Goal: Information Seeking & Learning: Understand process/instructions

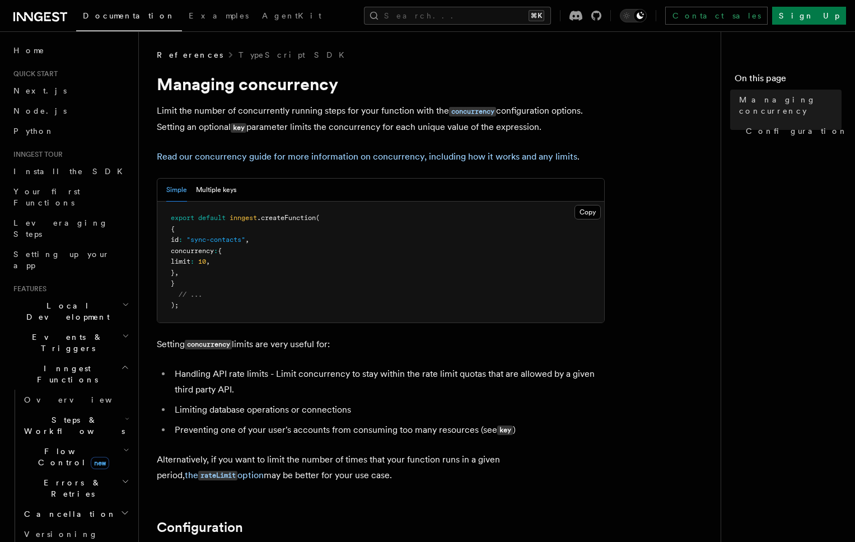
drag, startPoint x: 156, startPoint y: 106, endPoint x: 558, endPoint y: 129, distance: 402.8
click at [556, 128] on p "Limit the number of concurrently running steps for your function with the concu…" at bounding box center [381, 119] width 448 height 32
drag, startPoint x: 553, startPoint y: 127, endPoint x: 148, endPoint y: 113, distance: 405.2
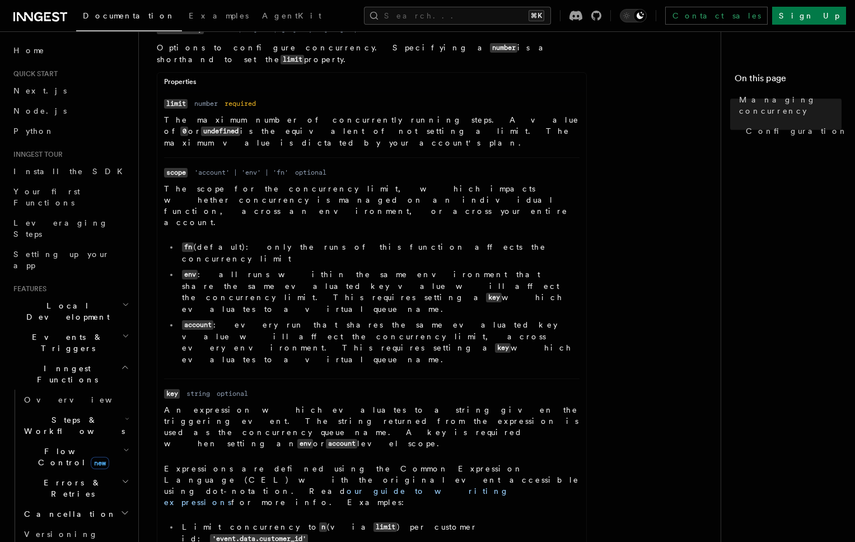
scroll to position [544, 0]
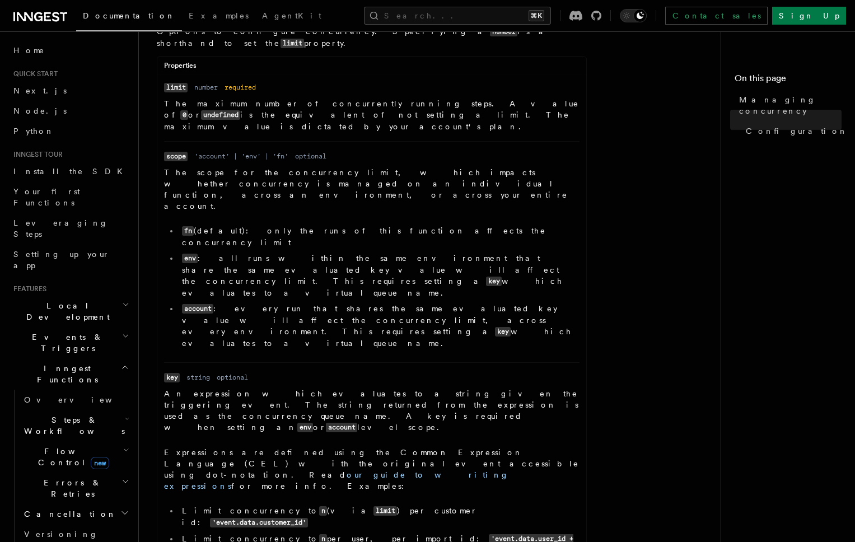
drag, startPoint x: 165, startPoint y: 329, endPoint x: 429, endPoint y: 343, distance: 264.8
click at [429, 447] on p "Expressions are defined using the Common Expression Language (CEL) with the ori…" at bounding box center [372, 469] width 416 height 45
click at [430, 447] on p "Expressions are defined using the Common Expression Language (CEL) with the ori…" at bounding box center [372, 469] width 416 height 45
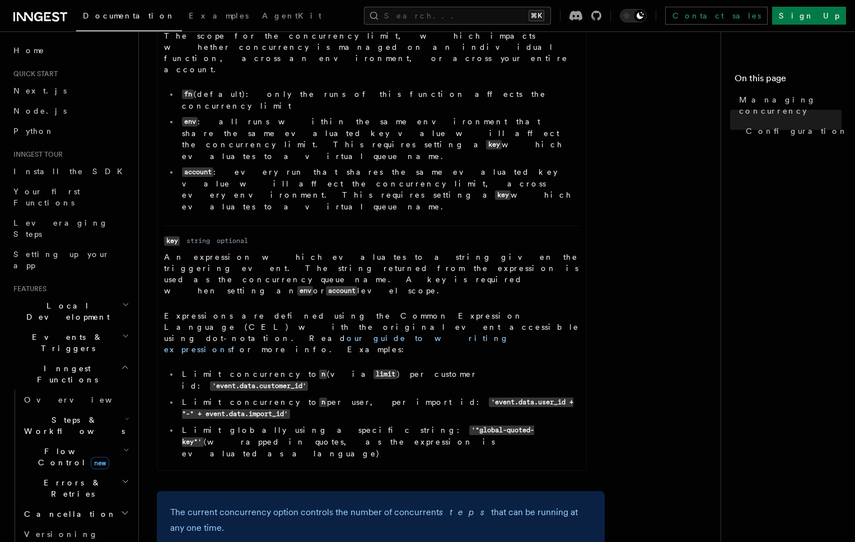
scroll to position [682, 0]
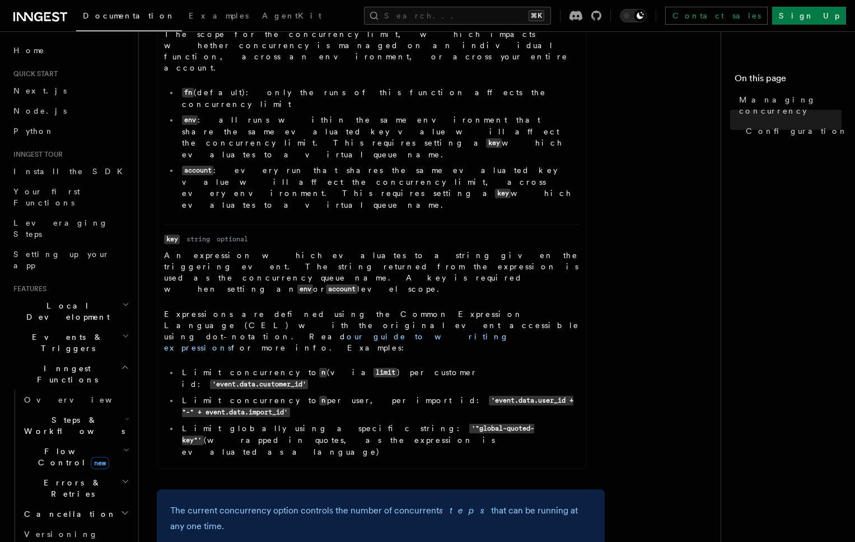
drag, startPoint x: 152, startPoint y: 127, endPoint x: 350, endPoint y: 286, distance: 254.1
click at [350, 286] on div "References TypeScript SDK Managing concurrency Limit the number of concurrently…" at bounding box center [452, 66] width 627 height 1497
click at [350, 286] on div "Properties Name limit Type number Required required Description The maximum num…" at bounding box center [372, 194] width 430 height 552
drag, startPoint x: 358, startPoint y: 282, endPoint x: 160, endPoint y: 131, distance: 248.9
click at [160, 131] on div "Properties Name limit Type number Required required Description The maximum num…" at bounding box center [372, 194] width 430 height 552
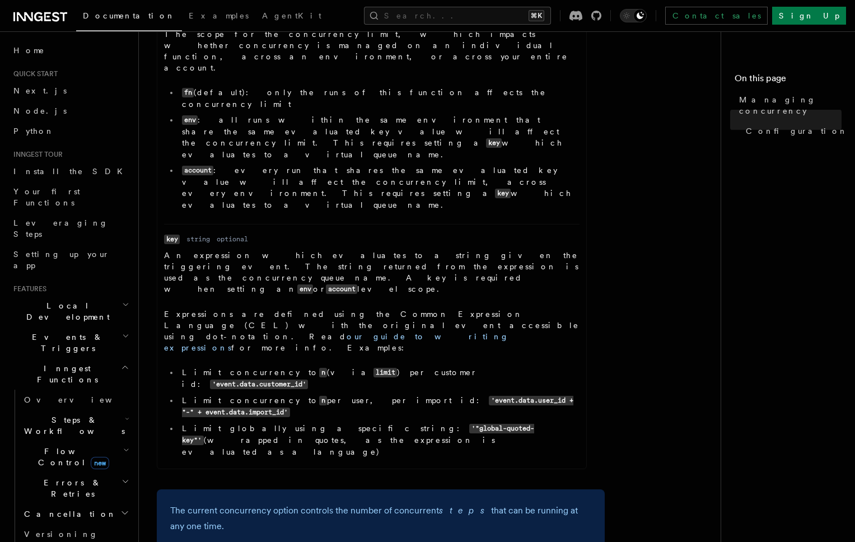
click at [160, 131] on ul "Name limit Type number Required required Description The maximum number of conc…" at bounding box center [371, 202] width 429 height 519
